Goal: Information Seeking & Learning: Learn about a topic

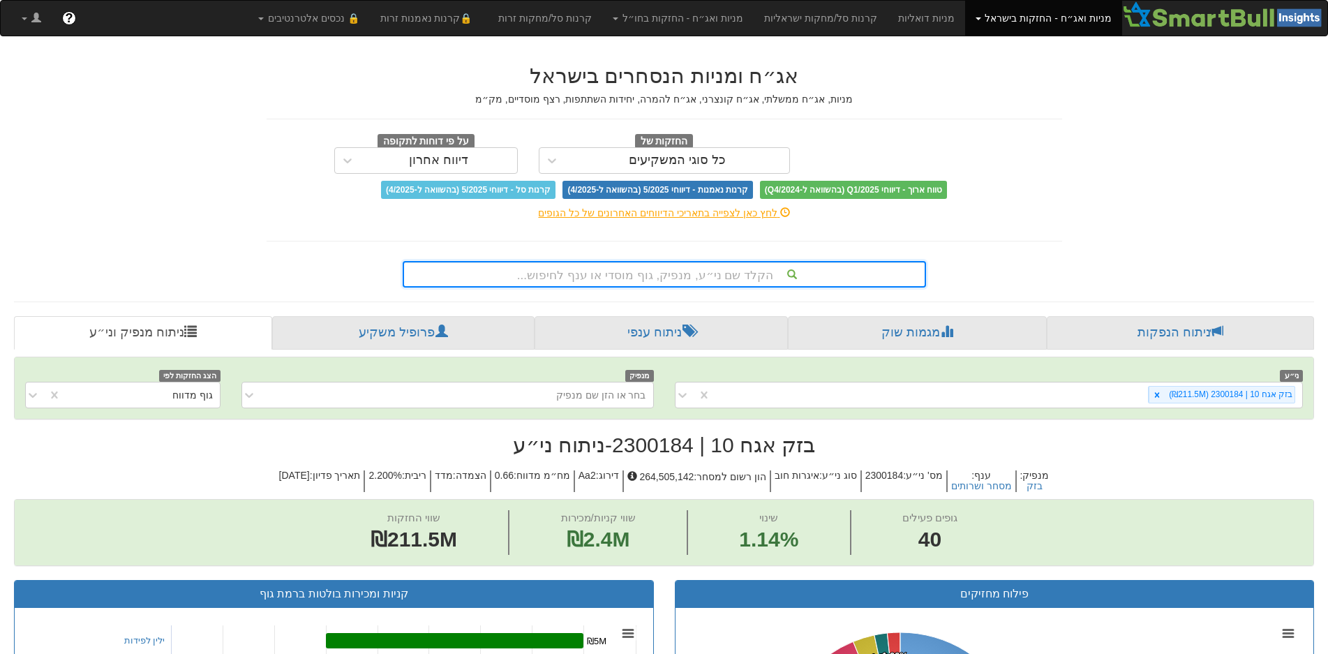
click at [677, 275] on div "הקלד שם ני״ע, מנפיק, גוף מוסדי או ענף לחיפוש..." at bounding box center [664, 274] width 521 height 24
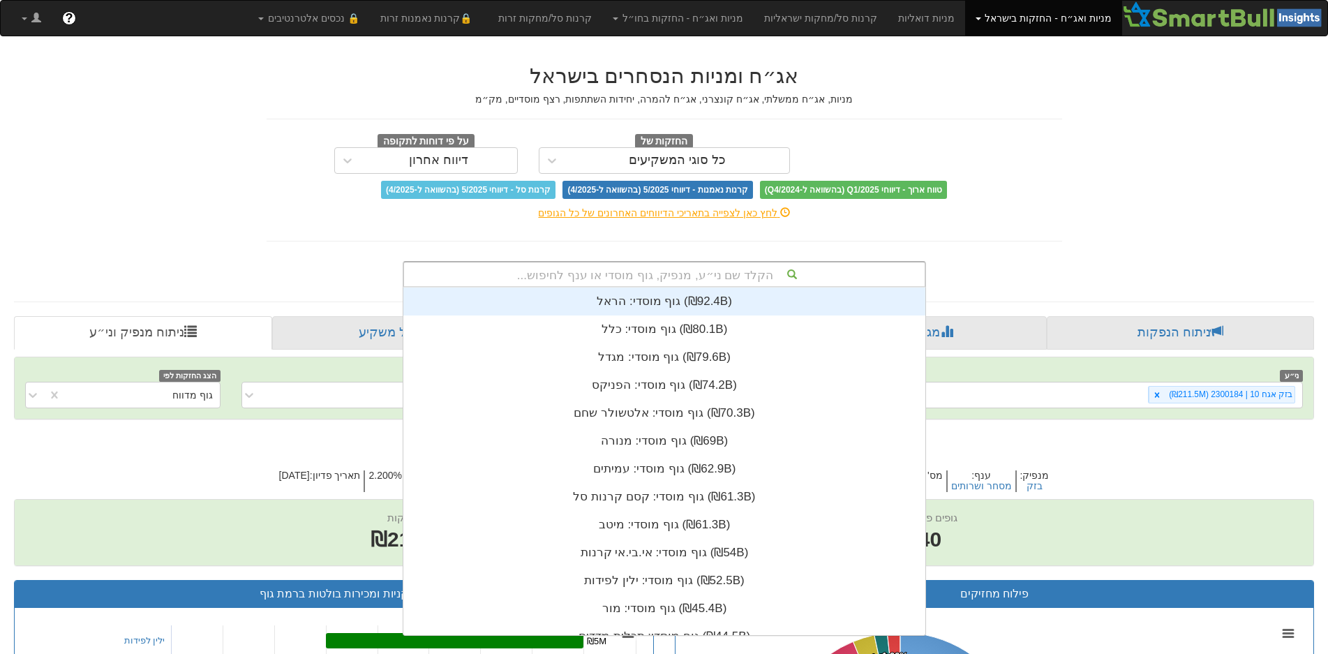
scroll to position [347, 0]
type input "t"
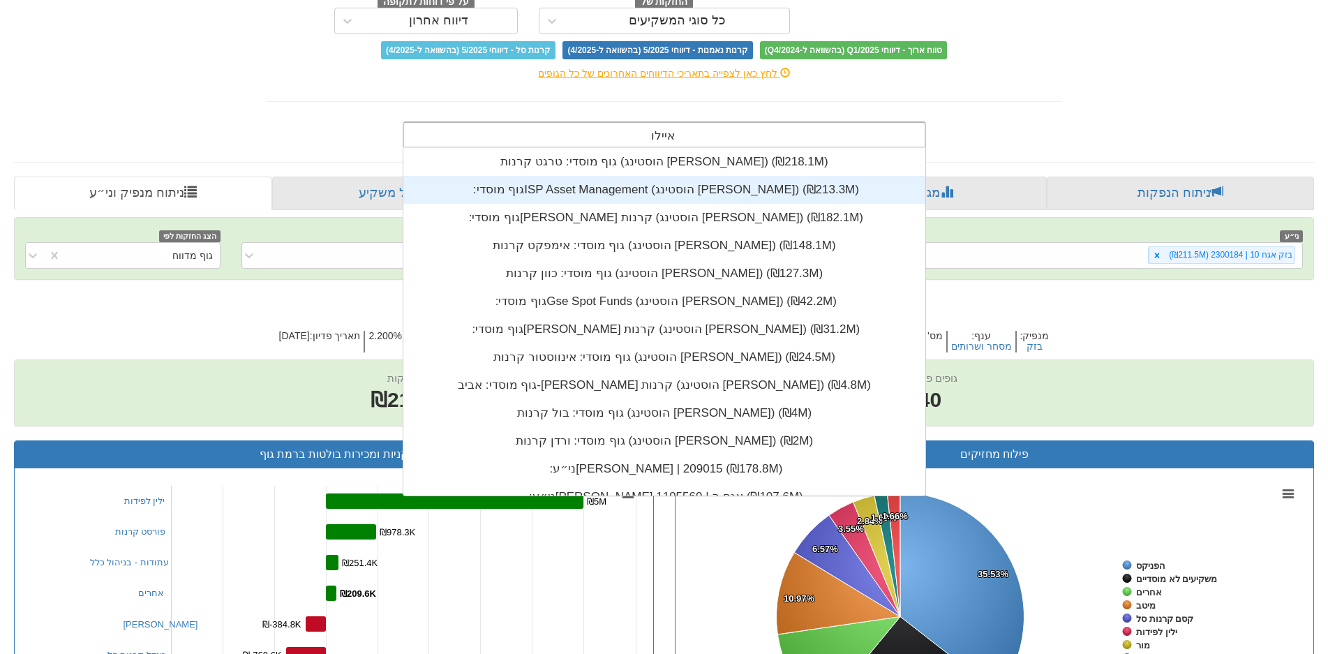
scroll to position [0, 0]
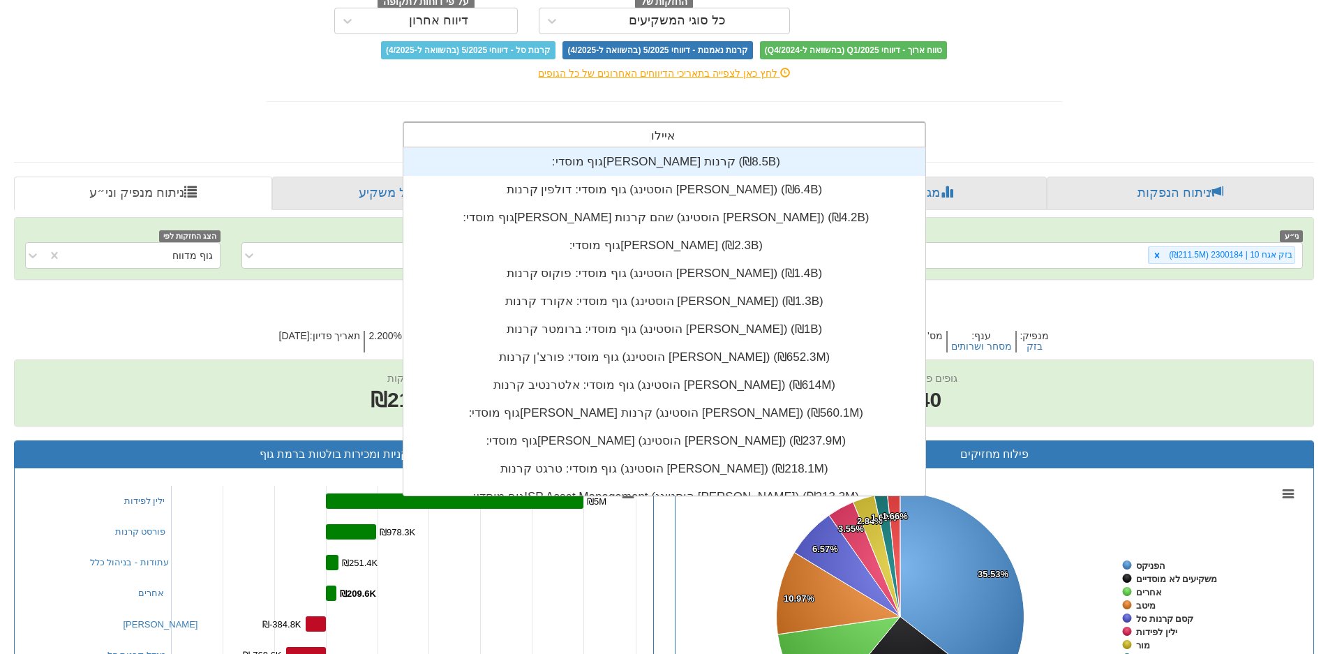
drag, startPoint x: 645, startPoint y: 133, endPoint x: 705, endPoint y: 135, distance: 60.7
click at [705, 134] on div "[PERSON_NAME] [PERSON_NAME]" at bounding box center [664, 135] width 521 height 24
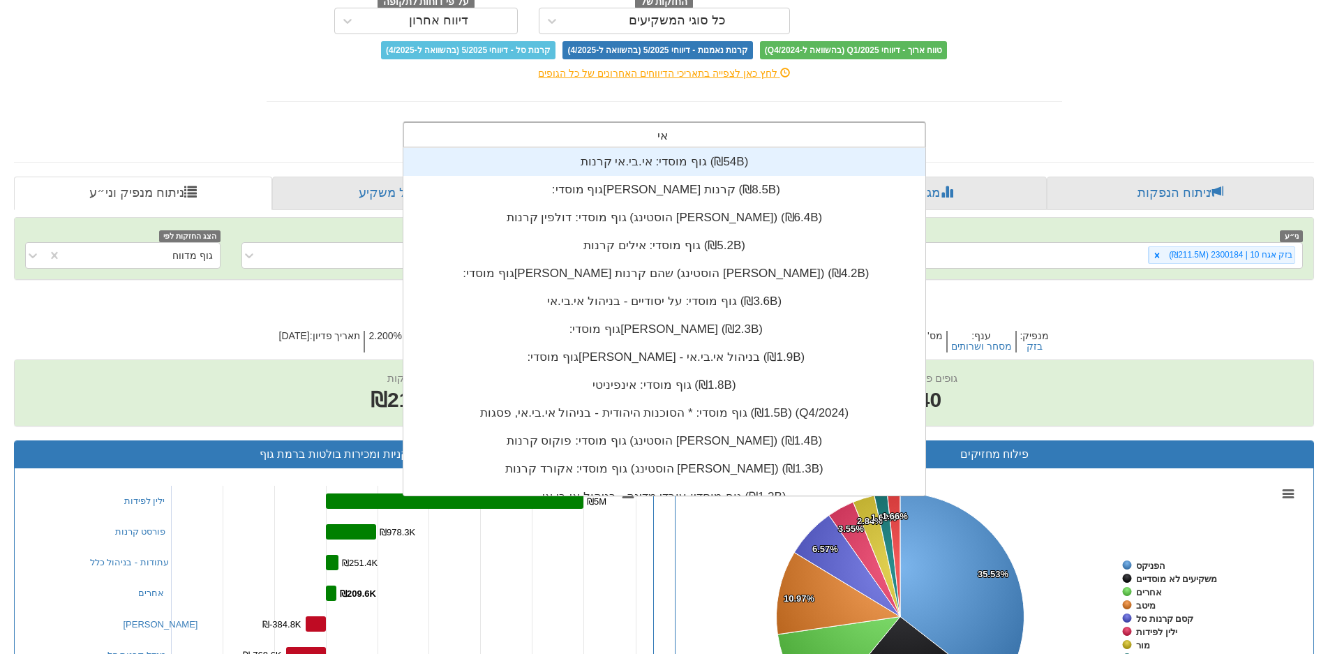
type input "א"
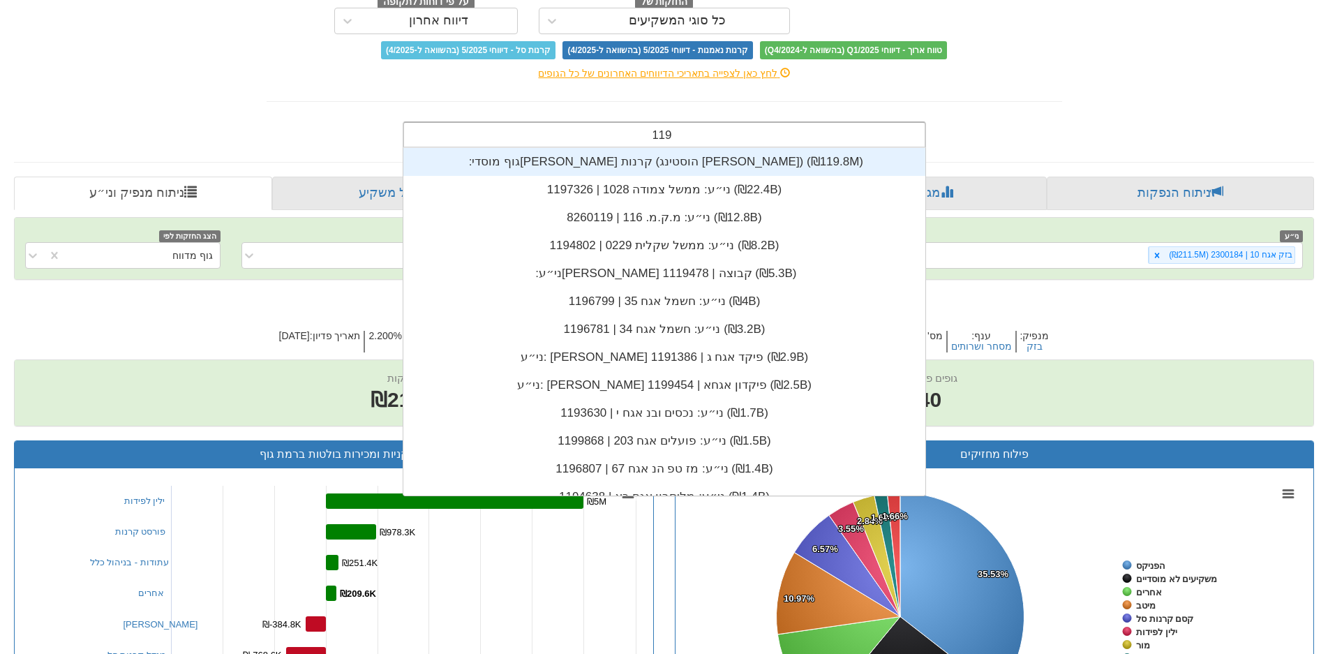
type input "1195"
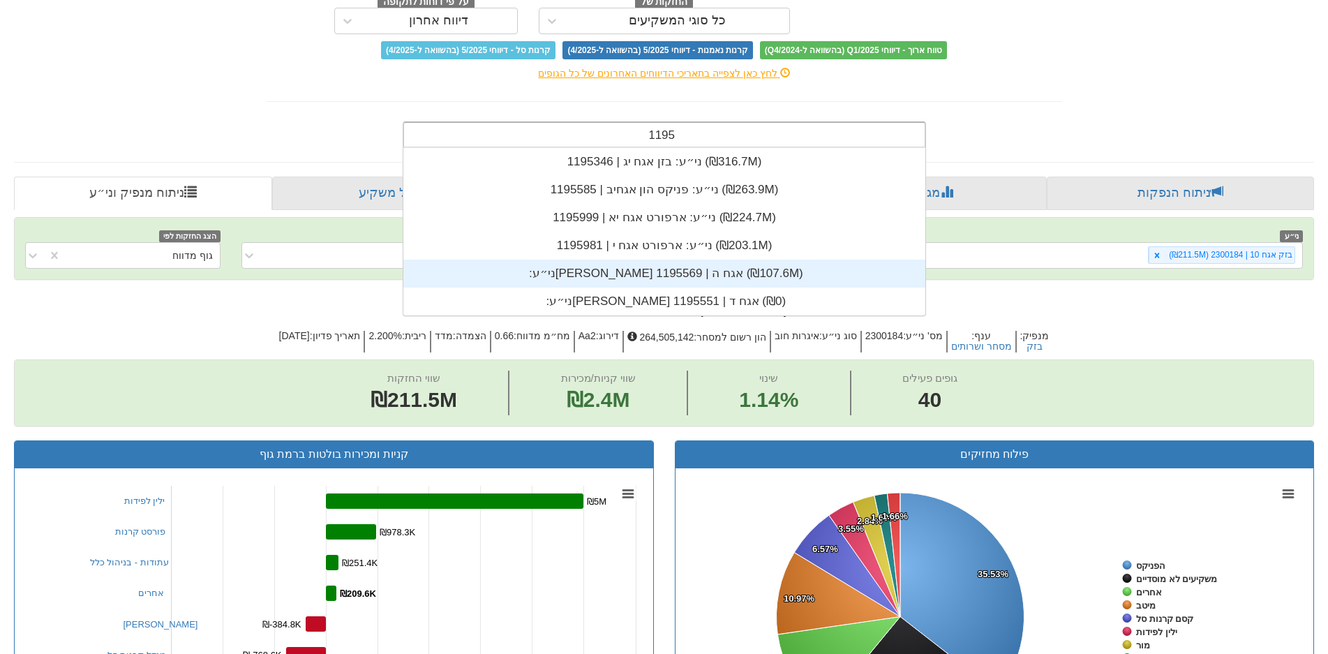
click at [652, 271] on div "ני״ע: ‏[PERSON_NAME] אגח ה | 1195569 ‎(₪107.6M)‎" at bounding box center [664, 274] width 522 height 28
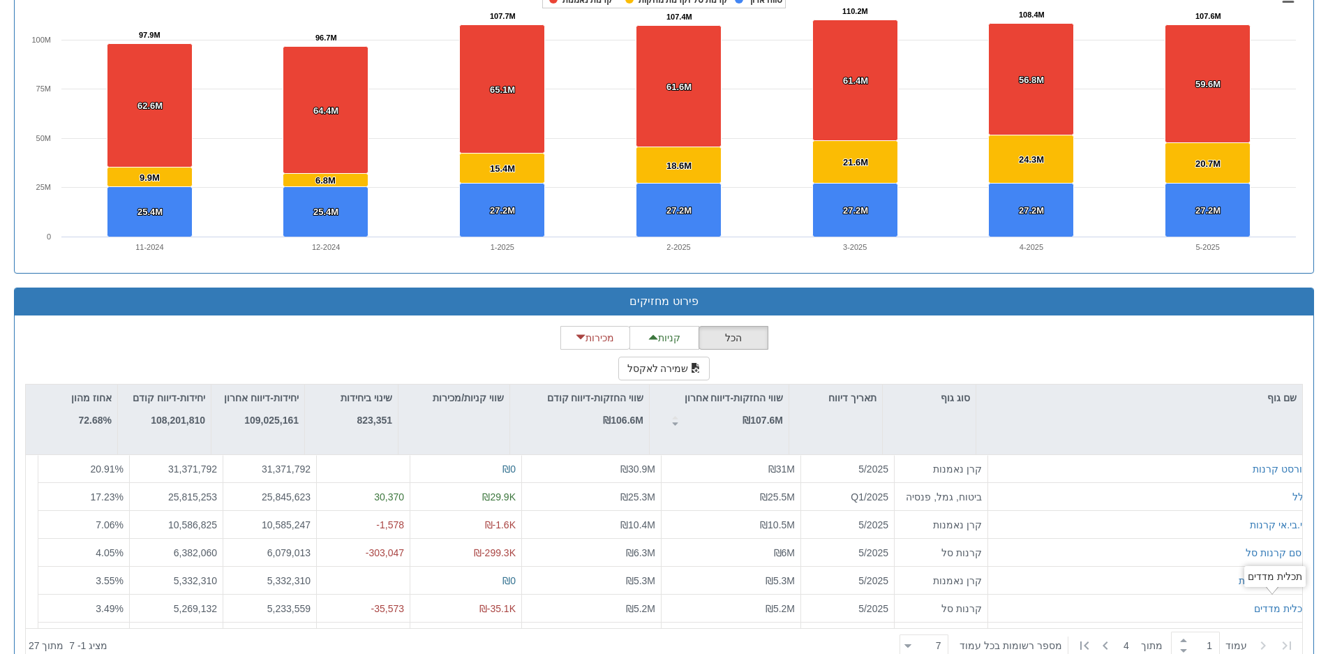
scroll to position [1010, 0]
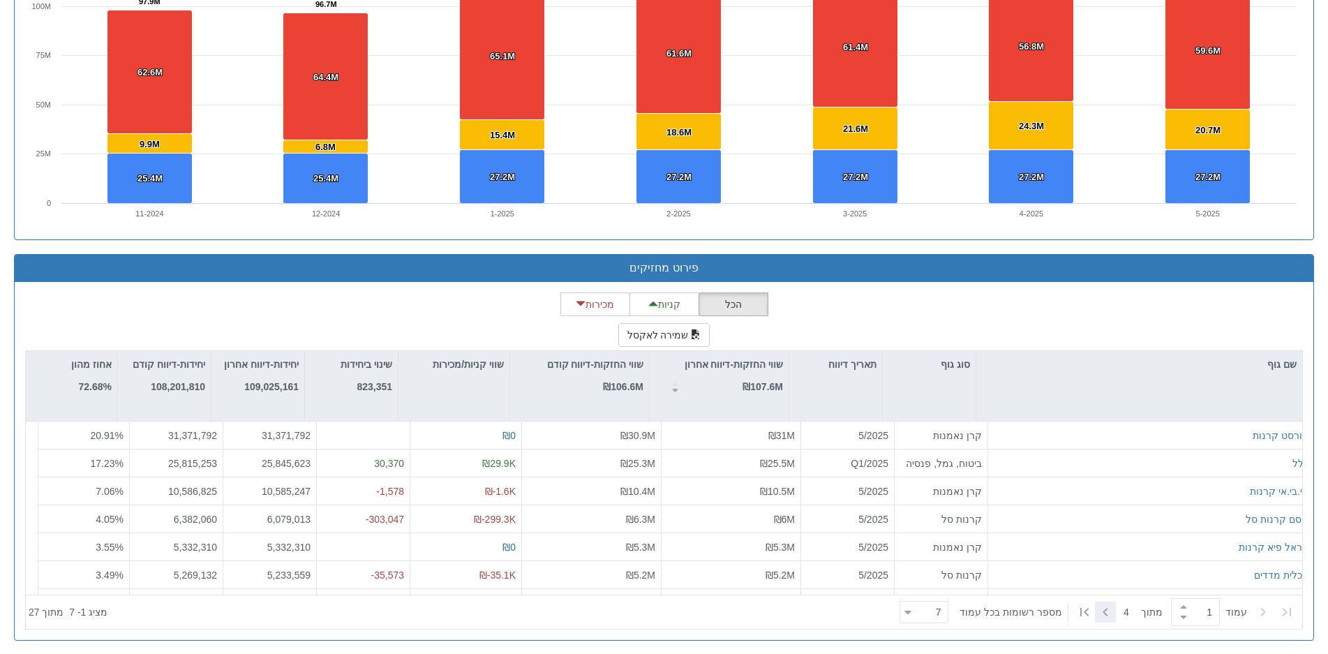
click at [1105, 608] on icon at bounding box center [1105, 612] width 17 height 17
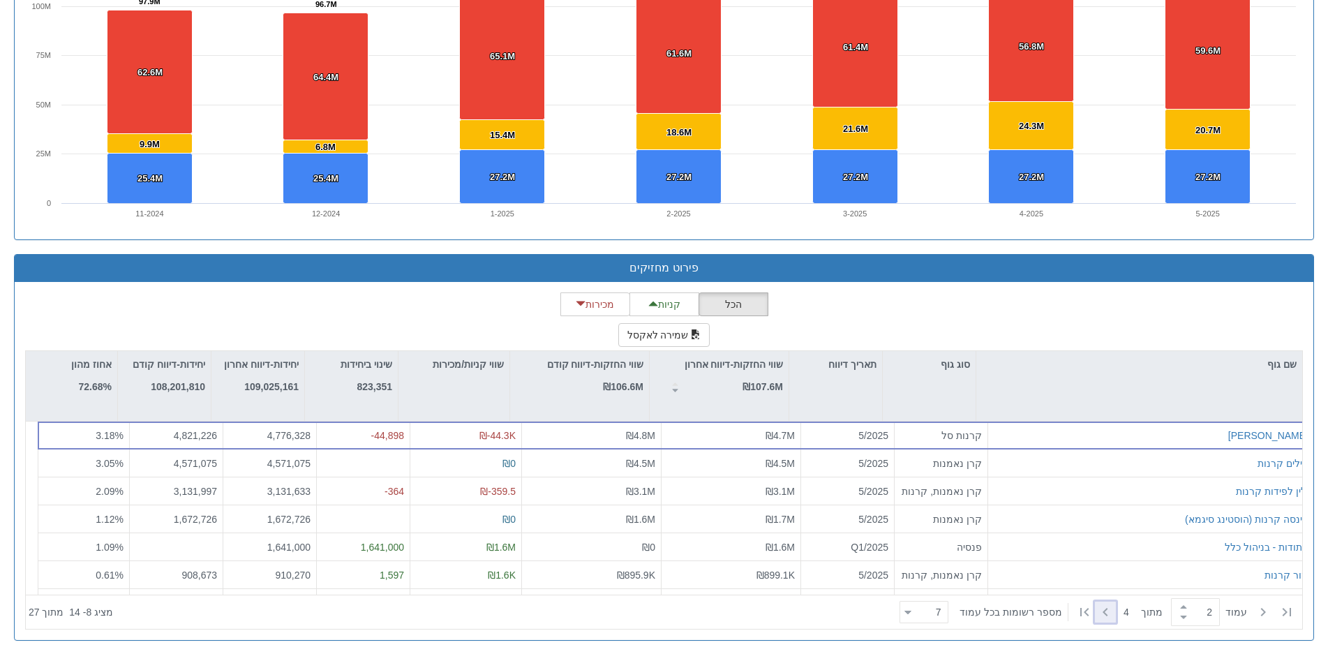
click at [1105, 608] on icon at bounding box center [1105, 612] width 17 height 17
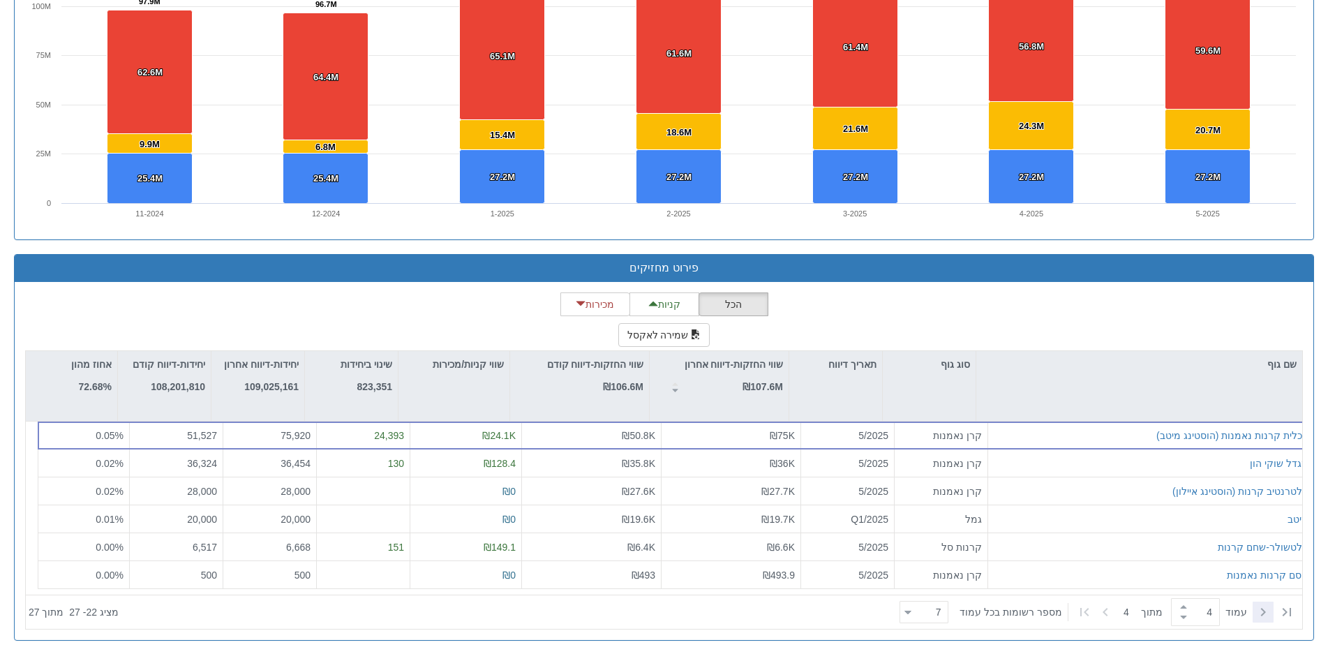
click at [1263, 612] on icon at bounding box center [1263, 612] width 17 height 17
type input "1"
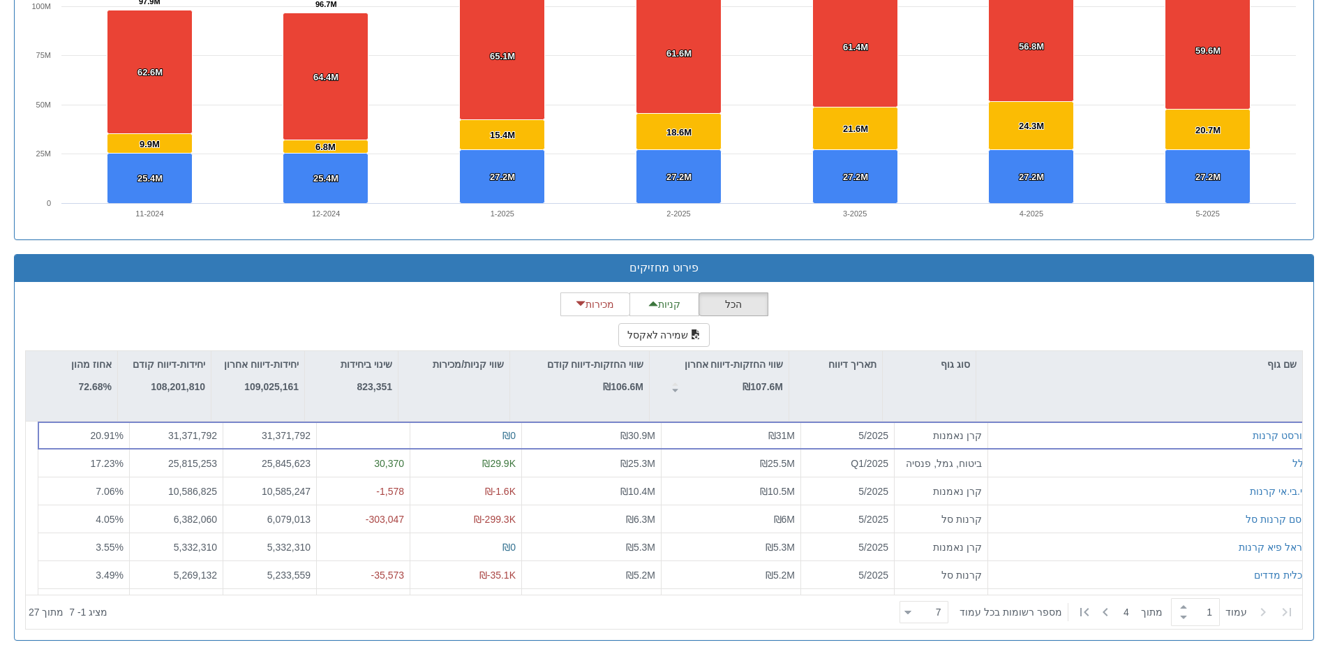
click at [1263, 612] on icon at bounding box center [1263, 612] width 17 height 17
